Goal: Find specific page/section: Find specific page/section

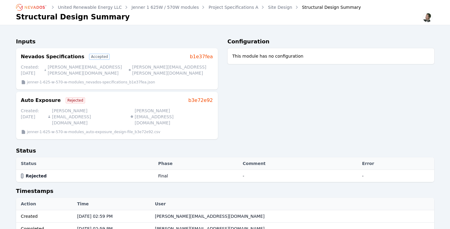
scroll to position [83, 0]
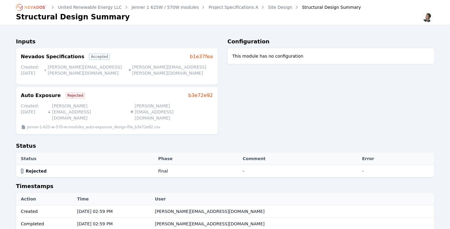
click at [34, 8] on icon "Breadcrumb" at bounding box center [35, 7] width 20 height 3
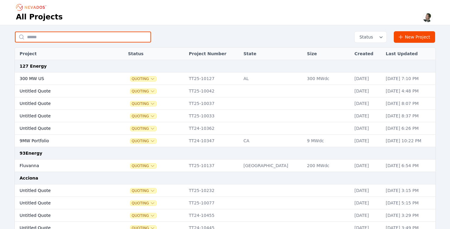
click at [70, 38] on input "text" at bounding box center [83, 37] width 136 height 11
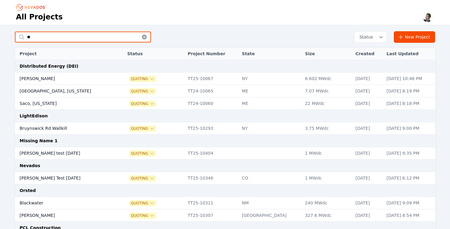
type input "*"
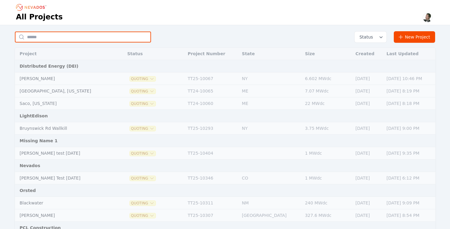
type input "*"
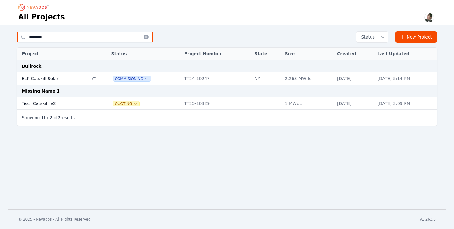
type input "********"
click at [44, 103] on td "Test: Catskill_v2" at bounding box center [53, 103] width 72 height 12
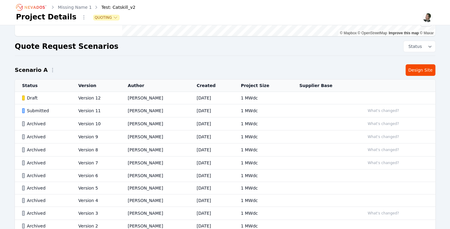
scroll to position [125, 0]
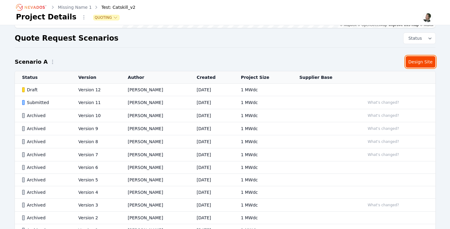
click at [423, 63] on link "Design Site" at bounding box center [420, 62] width 30 height 12
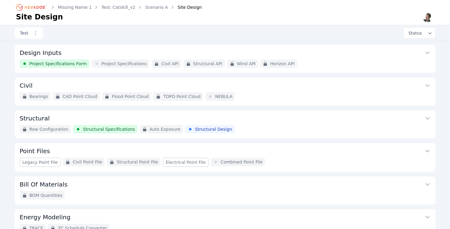
click at [288, 50] on button "Design Inputs" at bounding box center [225, 52] width 411 height 15
